Goal: Find specific page/section: Find specific page/section

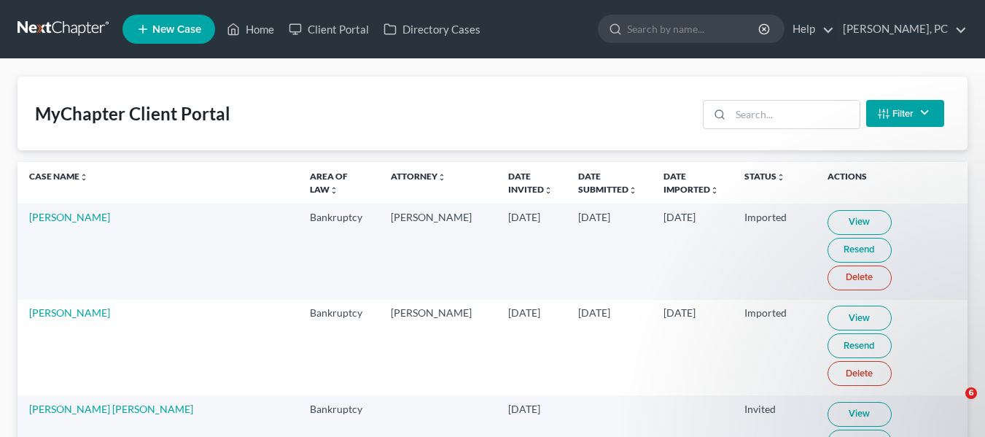
drag, startPoint x: 0, startPoint y: 0, endPoint x: 654, endPoint y: 3, distance: 654.3
click at [691, 26] on input "search" at bounding box center [693, 28] width 133 height 27
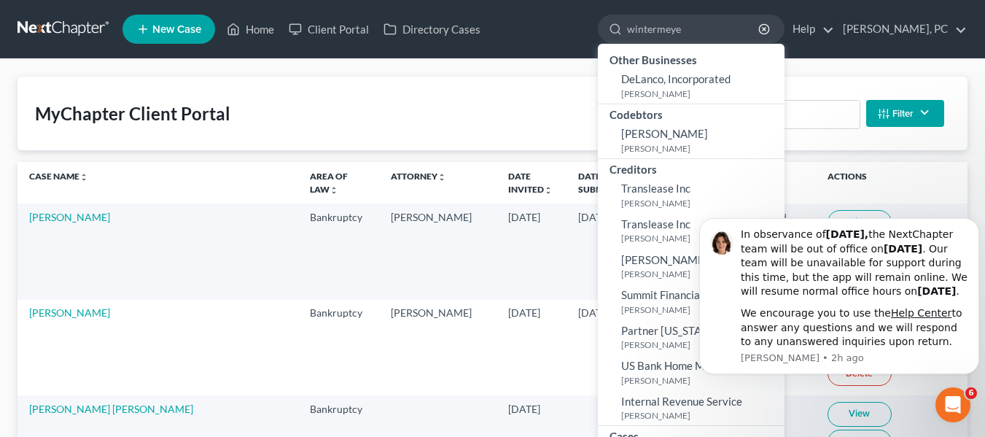
type input "[PERSON_NAME]"
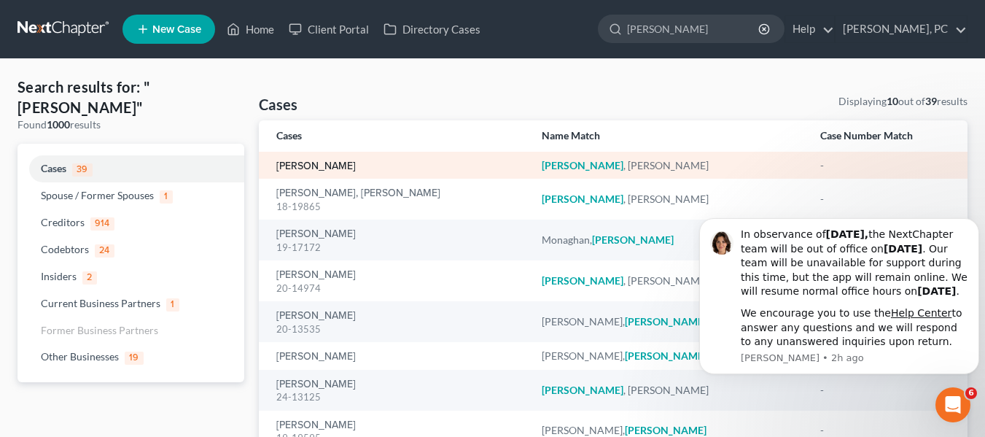
click at [330, 165] on link "[PERSON_NAME]" at bounding box center [316, 166] width 80 height 10
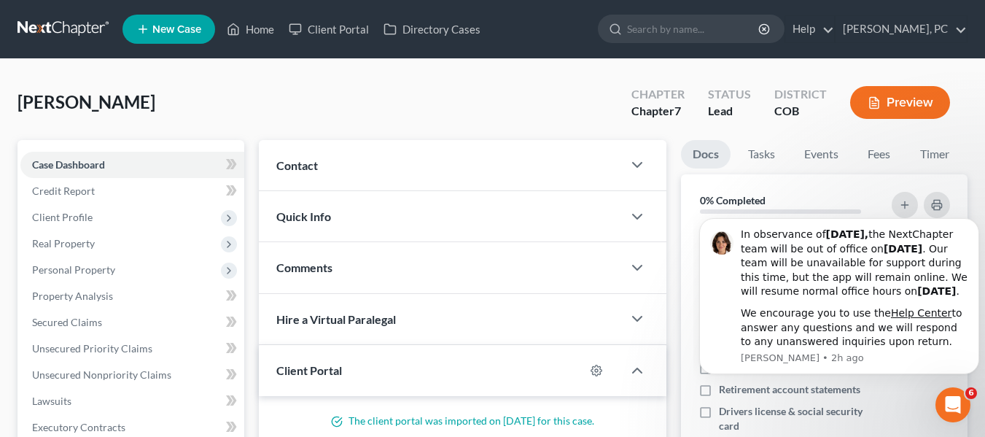
click at [216, 103] on div "[PERSON_NAME] Upgraded Chapter Chapter 7 Status Lead District COB Preview" at bounding box center [493, 108] width 950 height 63
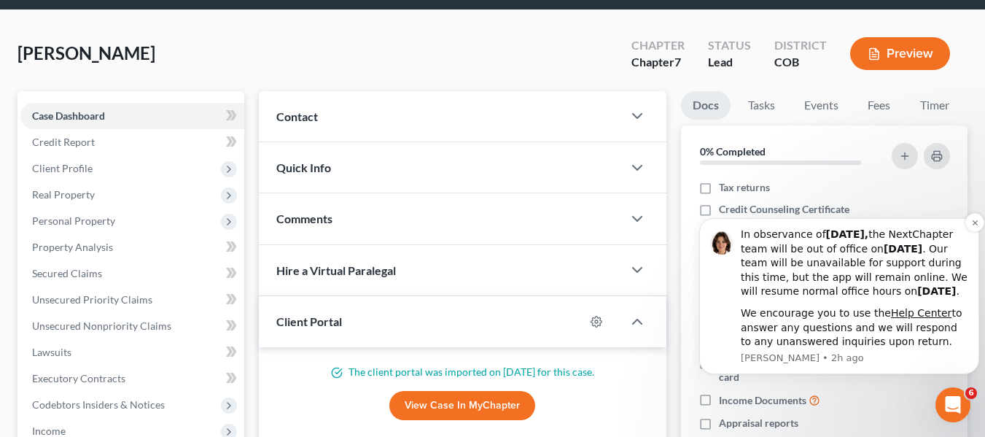
scroll to position [73, 0]
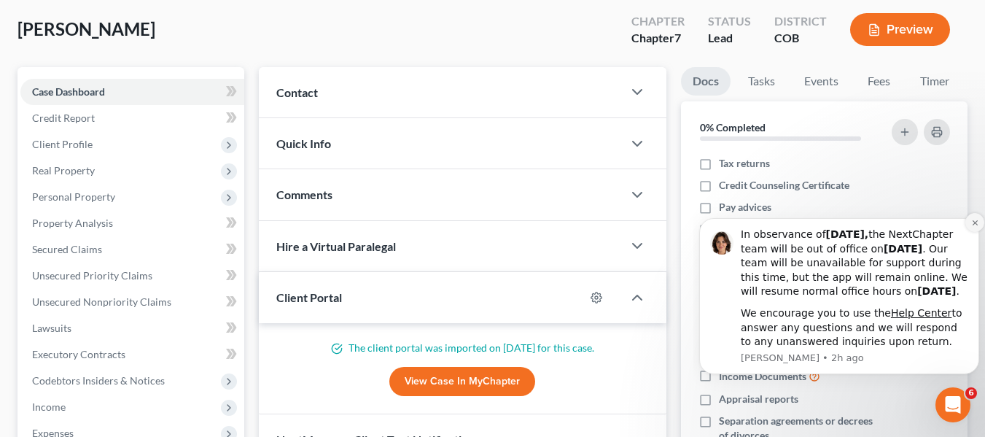
click at [973, 220] on icon "Dismiss notification" at bounding box center [974, 222] width 5 height 5
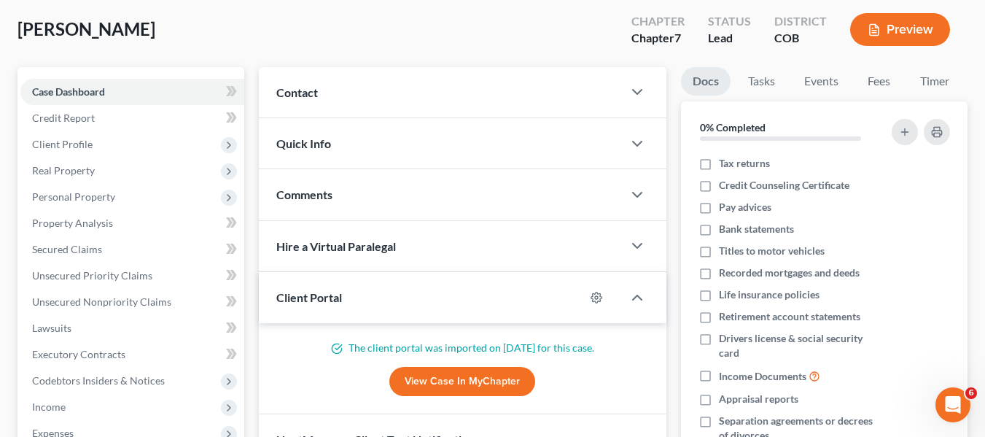
click at [514, 43] on div "[PERSON_NAME] Upgraded Chapter Chapter 7 Status Lead District COB Preview" at bounding box center [493, 35] width 950 height 63
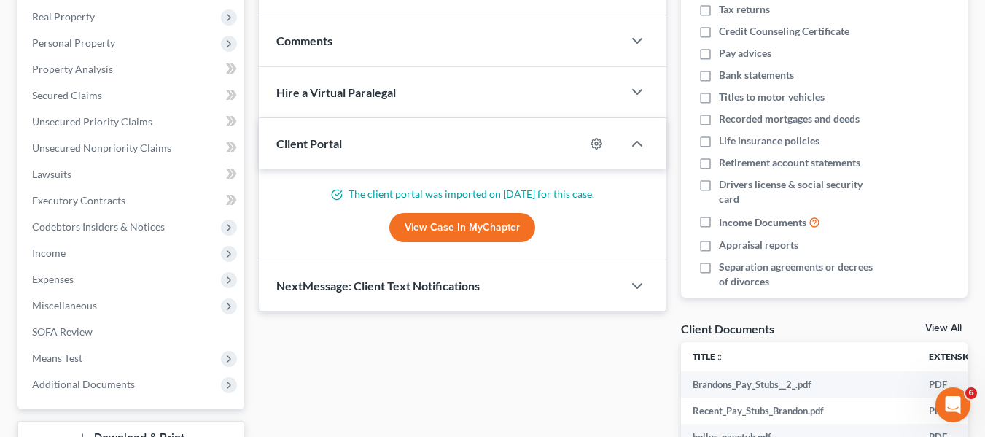
scroll to position [292, 0]
